Goal: Check status: Check status

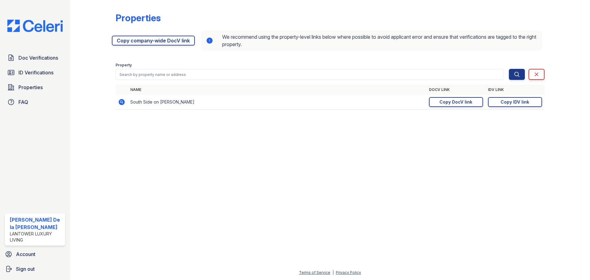
click at [36, 30] on img at bounding box center [34, 26] width 65 height 12
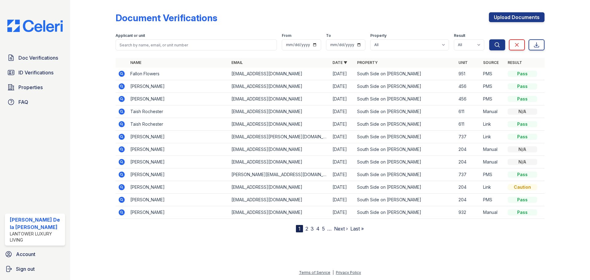
click at [40, 72] on span "ID Verifications" at bounding box center [35, 72] width 35 height 7
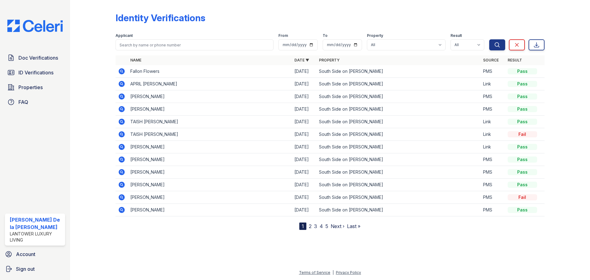
click at [123, 85] on icon at bounding box center [121, 83] width 7 height 7
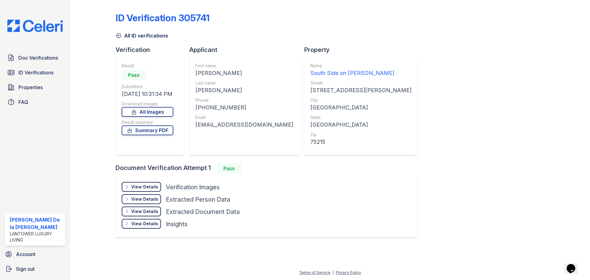
click at [145, 184] on div "View Details" at bounding box center [144, 187] width 27 height 6
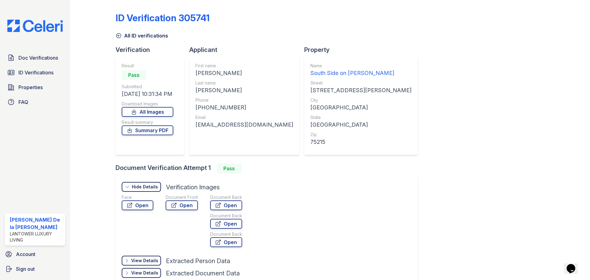
click at [180, 206] on link "Open" at bounding box center [182, 205] width 32 height 10
click at [29, 73] on span "ID Verifications" at bounding box center [35, 72] width 35 height 7
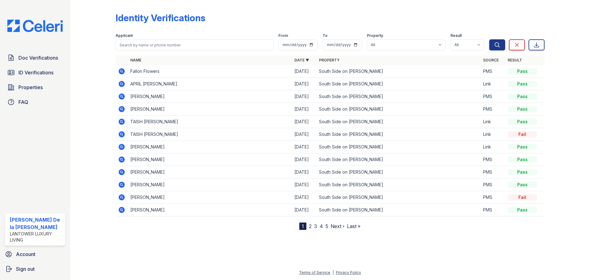
click at [120, 120] on icon at bounding box center [122, 122] width 6 height 6
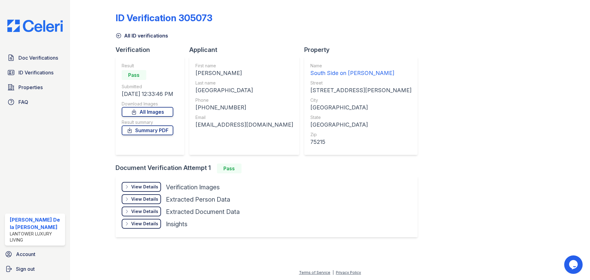
click at [143, 185] on div "View Details" at bounding box center [144, 187] width 27 height 6
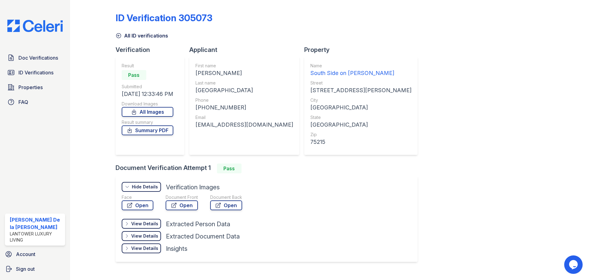
click at [183, 207] on link "Open" at bounding box center [182, 205] width 32 height 10
click at [29, 58] on span "Doc Verifications" at bounding box center [38, 57] width 40 height 7
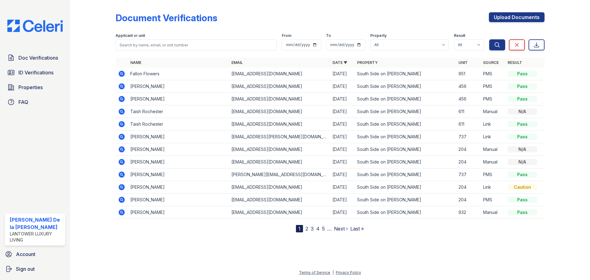
click at [120, 111] on icon at bounding box center [121, 111] width 7 height 7
